Goal: Find contact information: Find contact information

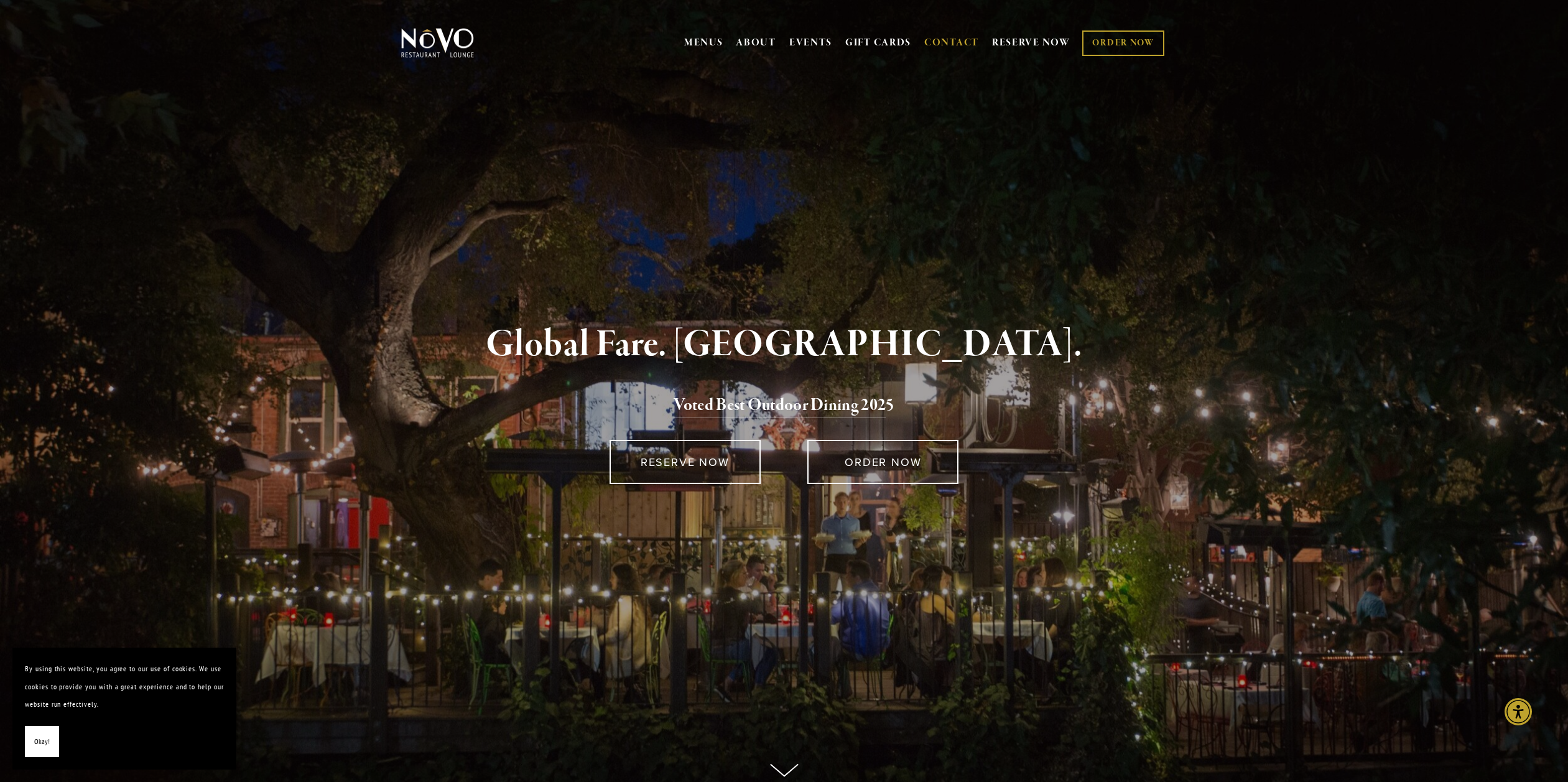
click at [958, 39] on link "CONTACT" at bounding box center [951, 42] width 55 height 24
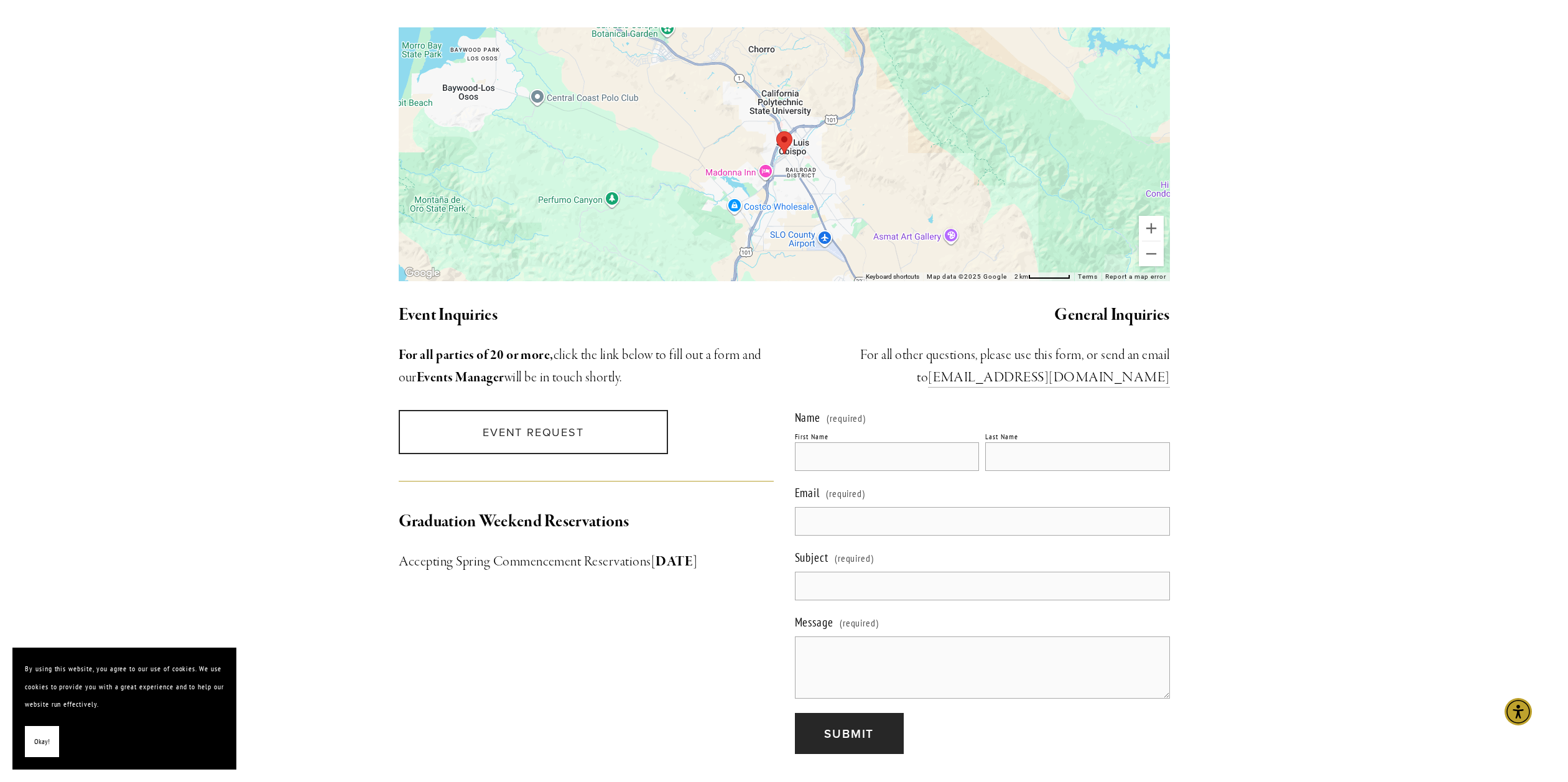
scroll to position [933, 0]
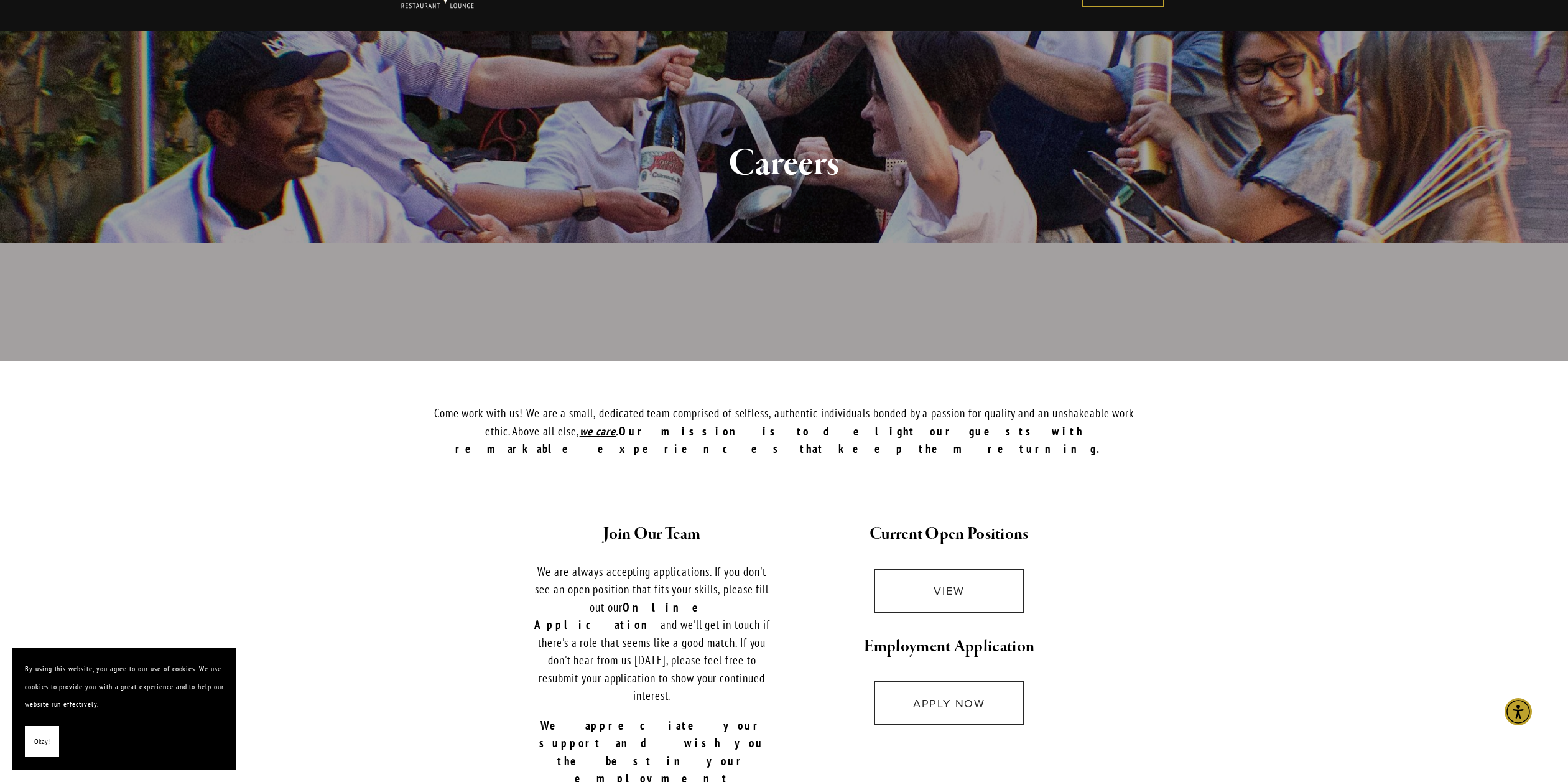
scroll to position [249, 0]
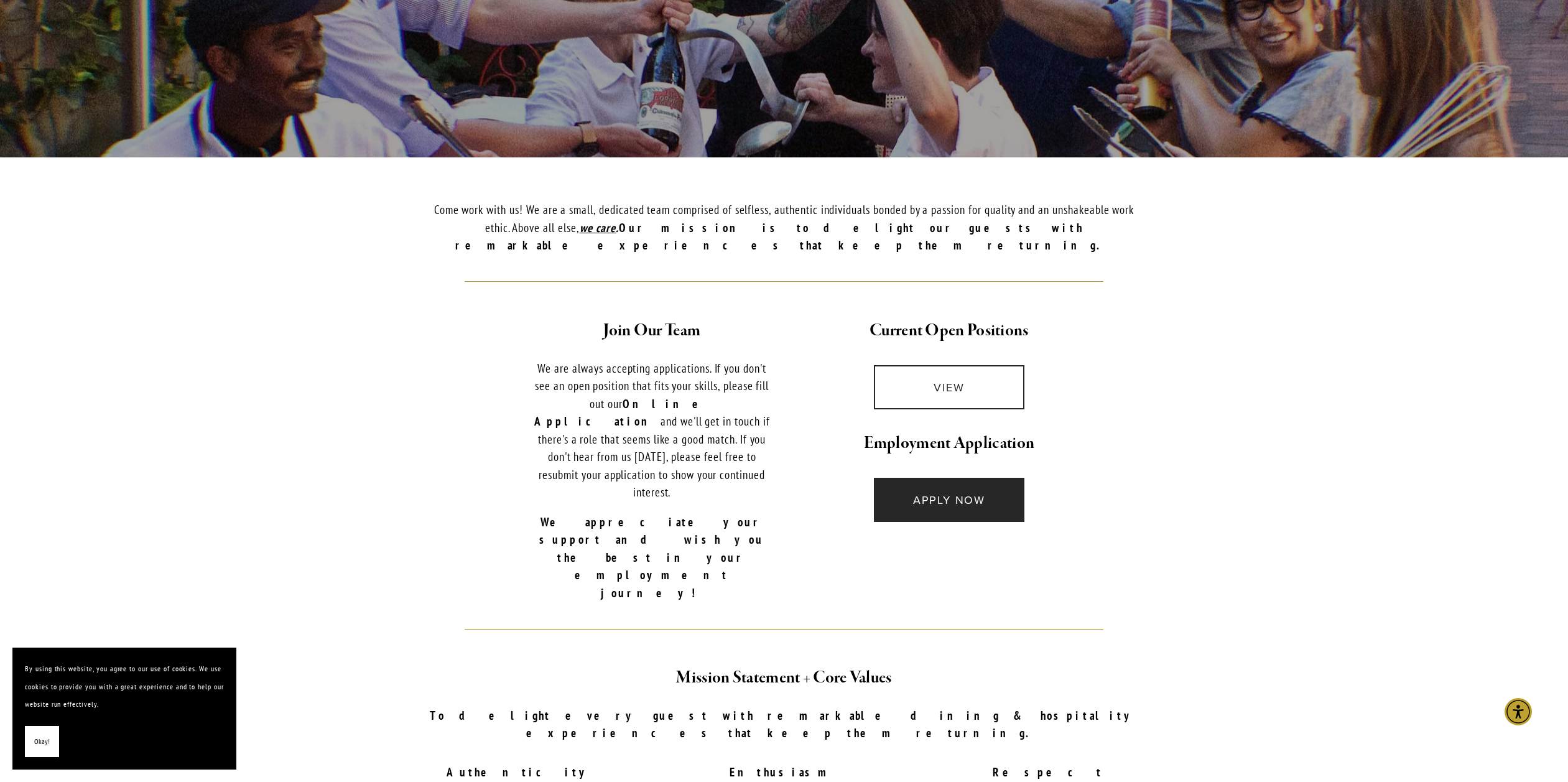
click at [911, 492] on link "APPLY NOW" at bounding box center [950, 500] width 151 height 44
